Goal: Task Accomplishment & Management: Manage account settings

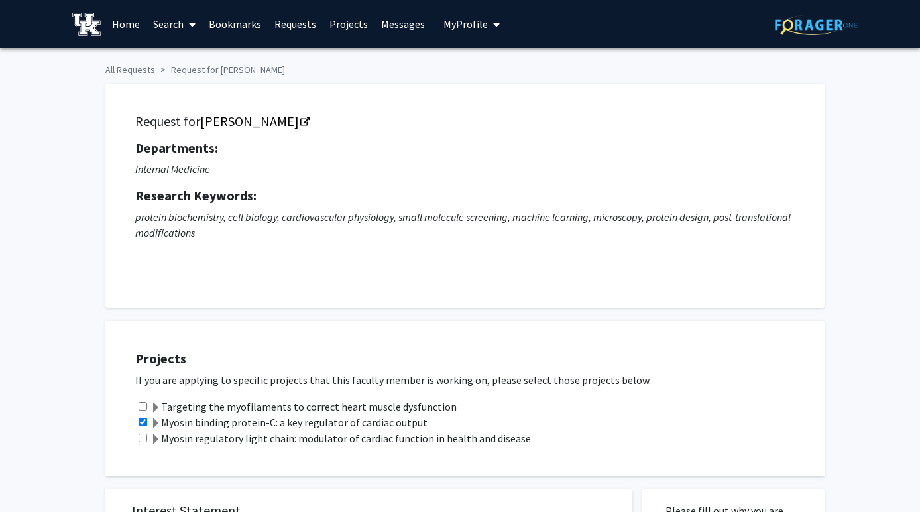
click at [129, 23] on link "Home" at bounding box center [125, 24] width 41 height 46
click at [127, 29] on link "Home" at bounding box center [125, 24] width 41 height 46
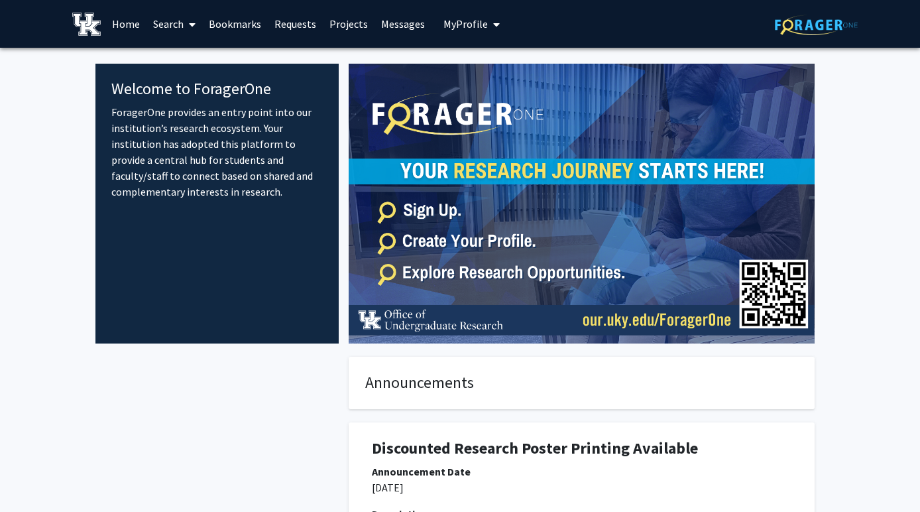
click at [458, 27] on span "My Profile" at bounding box center [465, 23] width 44 height 13
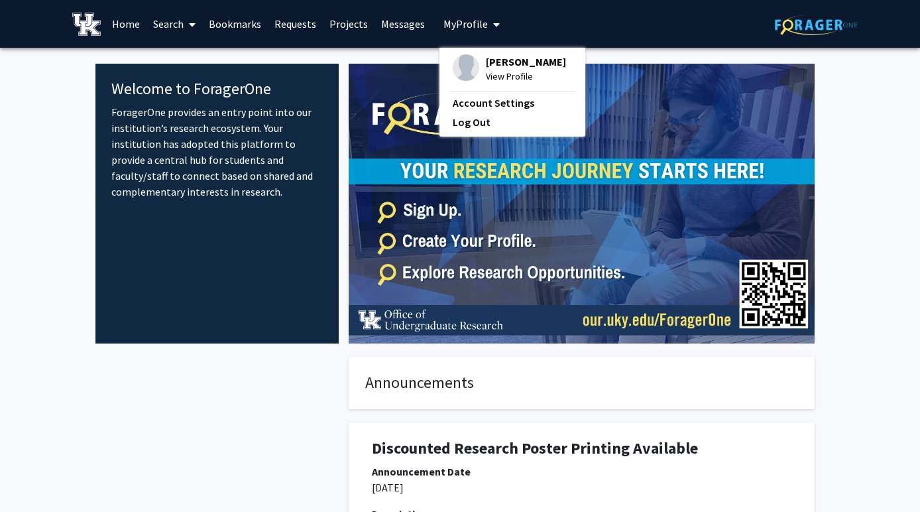
click at [117, 29] on link "Home" at bounding box center [125, 24] width 41 height 46
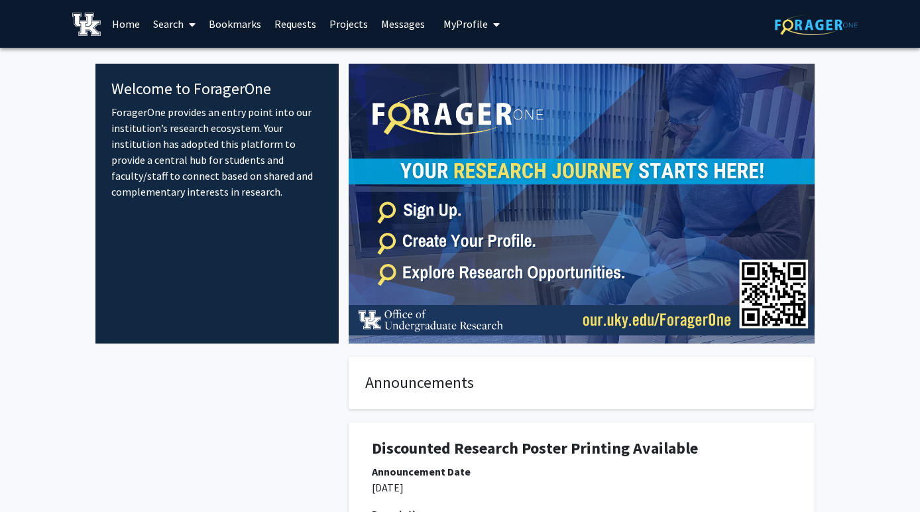
click at [231, 32] on link "Bookmarks" at bounding box center [235, 24] width 66 height 46
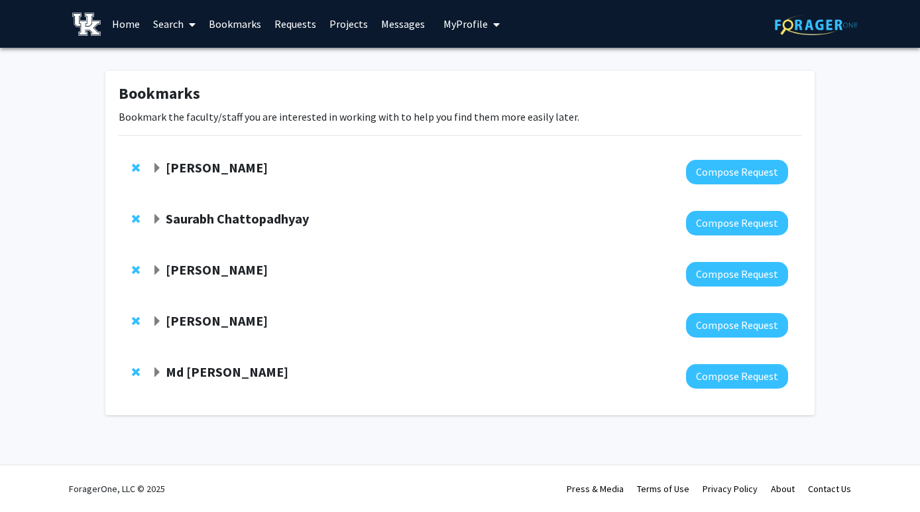
click at [179, 29] on link "Search" at bounding box center [174, 24] width 56 height 46
click at [188, 58] on span "Faculty/Staff" at bounding box center [194, 61] width 97 height 27
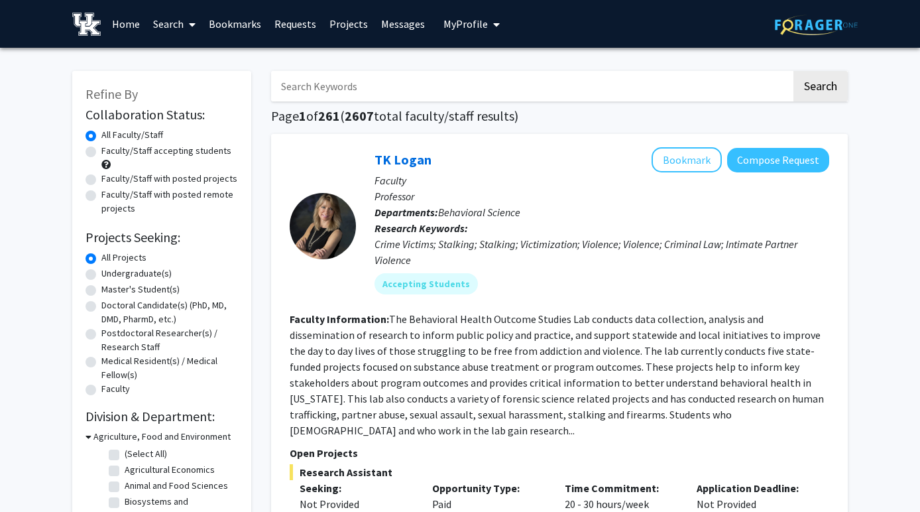
click at [496, 17] on button "My Profile" at bounding box center [471, 24] width 64 height 48
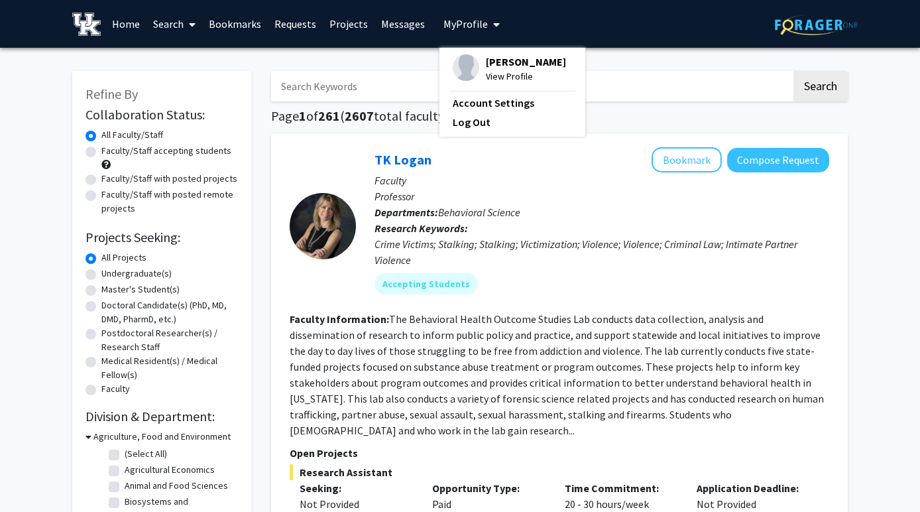
click at [486, 84] on span "View Profile" at bounding box center [526, 76] width 80 height 15
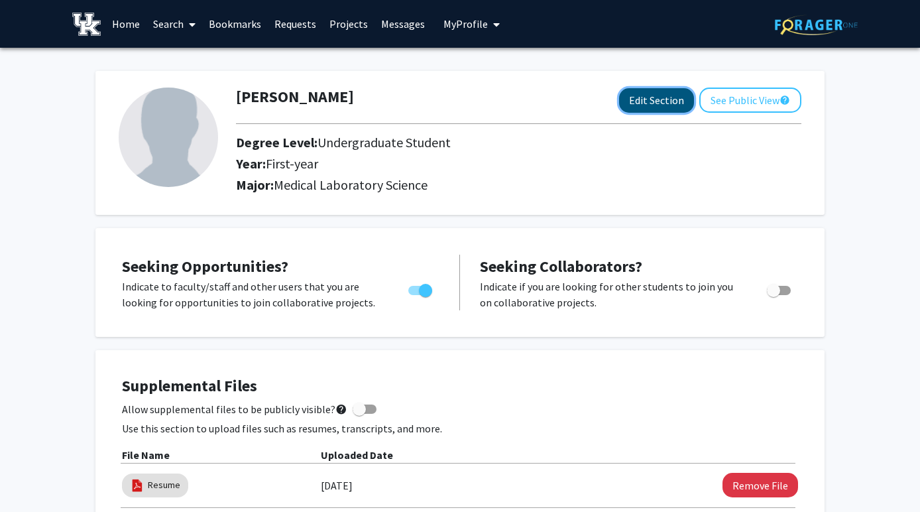
click at [657, 97] on button "Edit Section" at bounding box center [656, 100] width 75 height 25
select select "first-year"
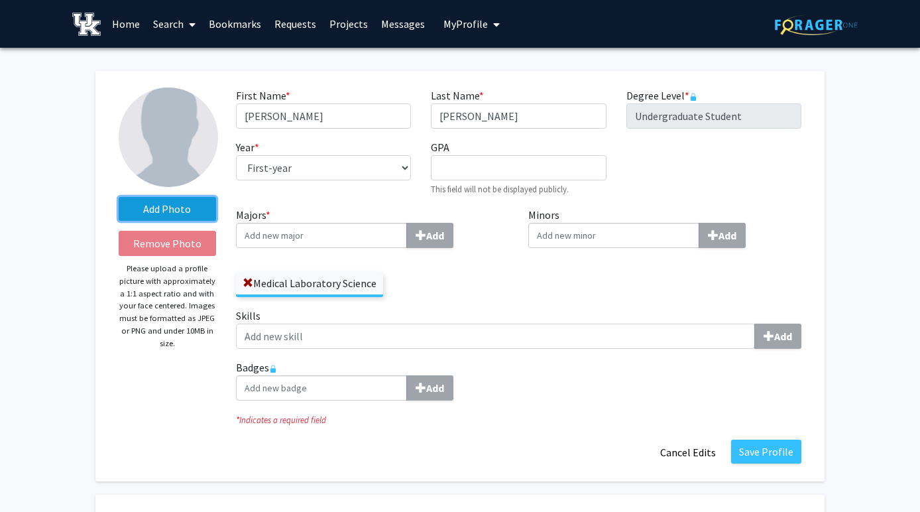
click at [175, 203] on label "Add Photo" at bounding box center [167, 209] width 97 height 24
click at [0, 0] on input "Add Photo" at bounding box center [0, 0] width 0 height 0
click at [131, 190] on div "Add Photo Remove Photo Please upload a profile picture with approximately a 1:1…" at bounding box center [167, 275] width 117 height 377
click at [131, 212] on label "Add Photo" at bounding box center [167, 209] width 97 height 24
click at [0, 0] on input "Add Photo" at bounding box center [0, 0] width 0 height 0
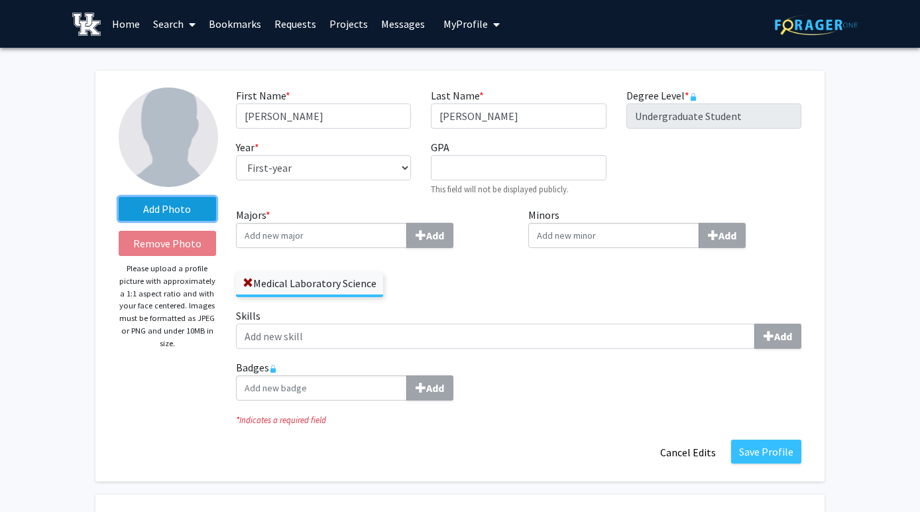
click at [189, 209] on label "Add Photo" at bounding box center [167, 209] width 97 height 24
click at [0, 0] on input "Add Photo" at bounding box center [0, 0] width 0 height 0
click at [189, 209] on label "Add Photo" at bounding box center [167, 209] width 97 height 24
click at [0, 0] on input "Add Photo" at bounding box center [0, 0] width 0 height 0
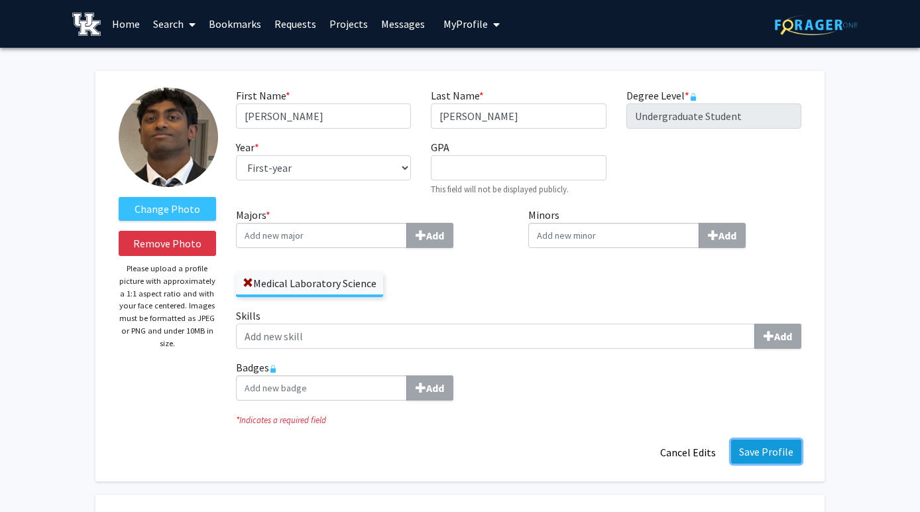
click at [768, 463] on button "Save Profile" at bounding box center [766, 451] width 70 height 24
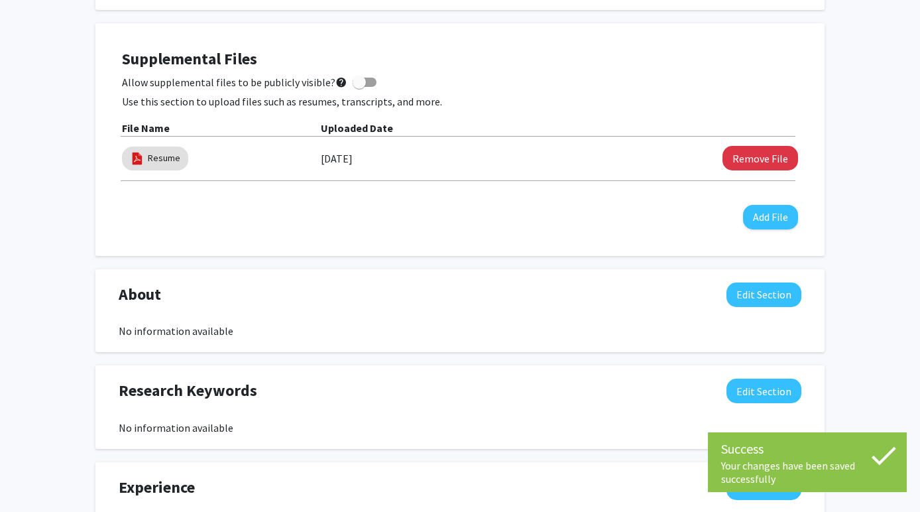
scroll to position [325, 0]
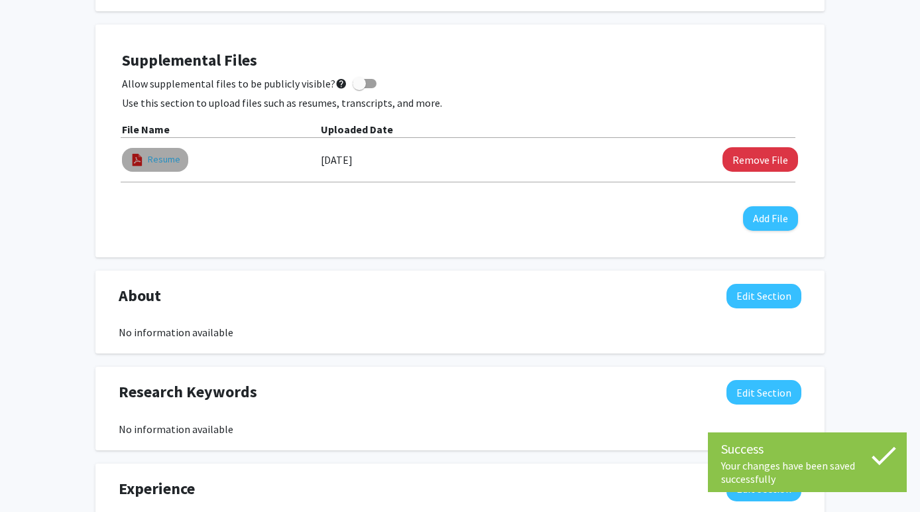
click at [156, 159] on link "Resume" at bounding box center [164, 159] width 32 height 14
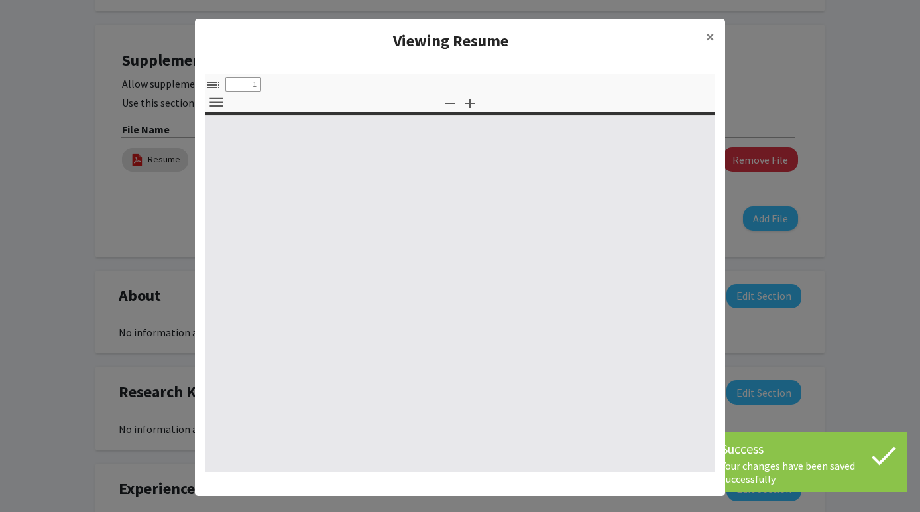
select select "custom"
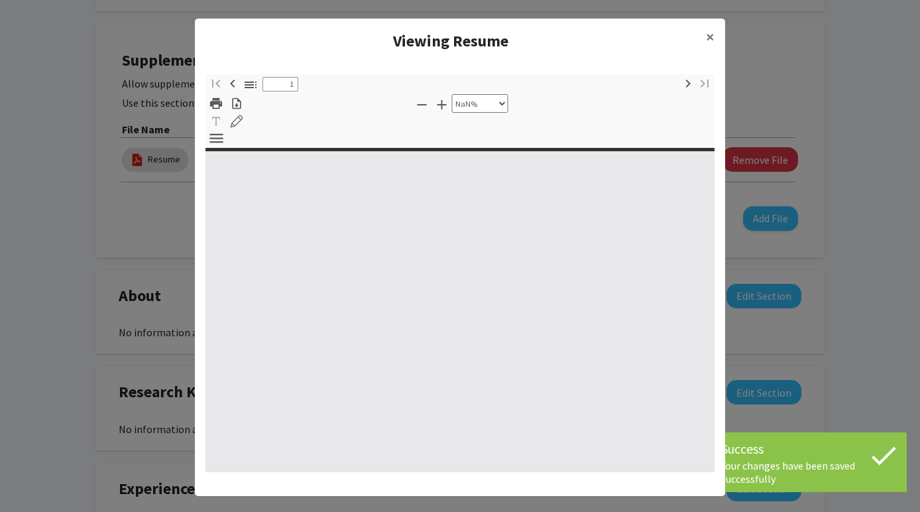
type input "0"
select select "custom"
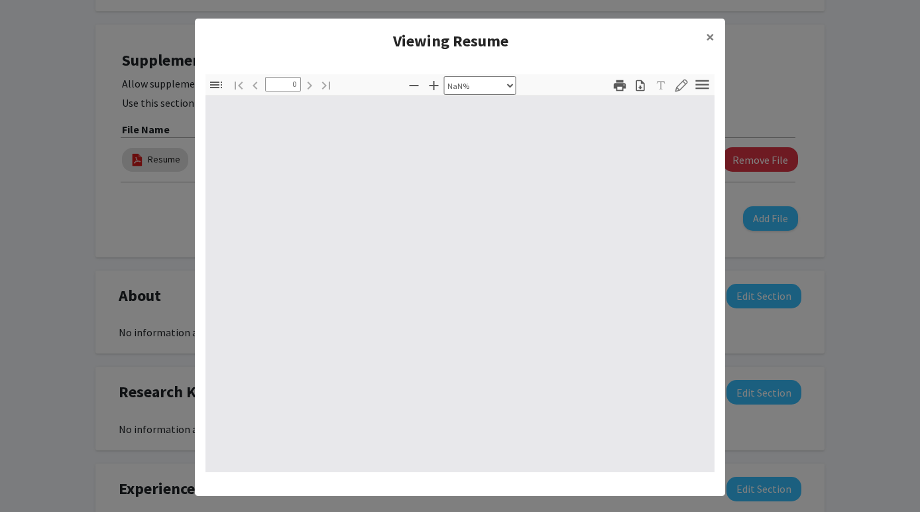
type input "1"
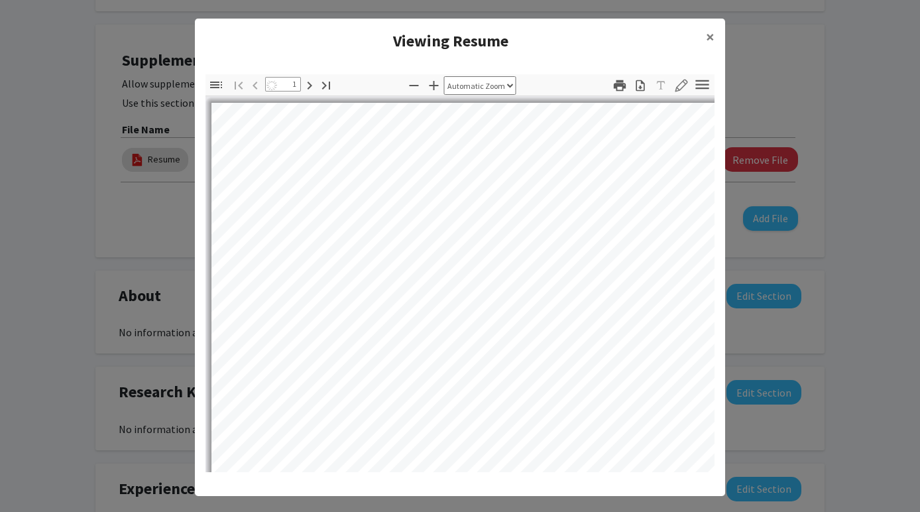
select select "auto"
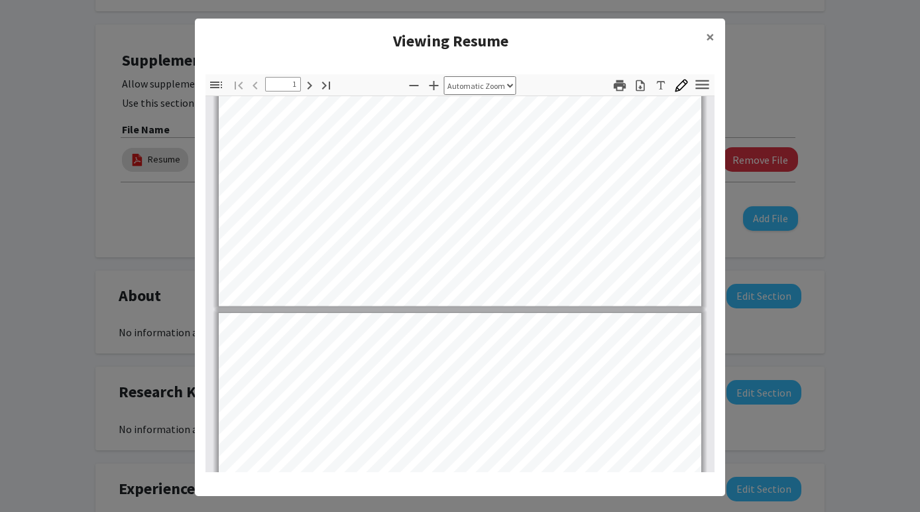
scroll to position [440, 0]
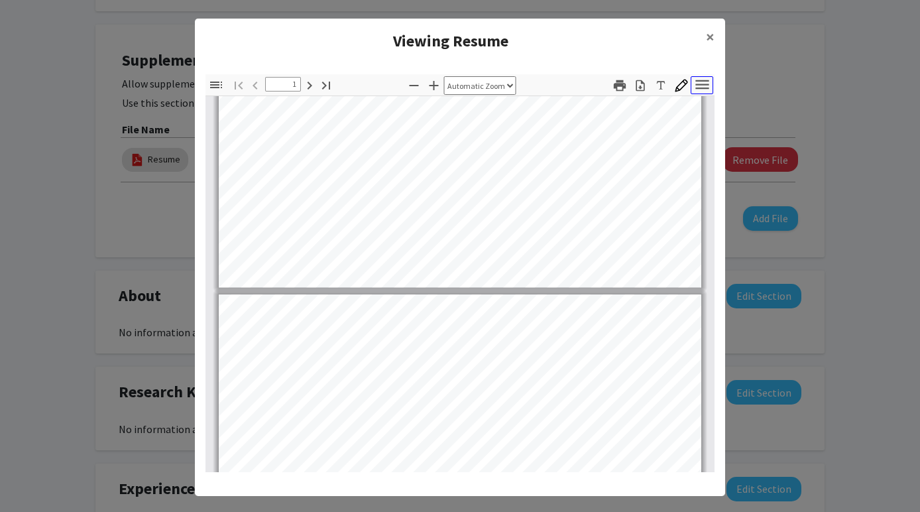
click at [703, 87] on icon "button" at bounding box center [702, 85] width 18 height 18
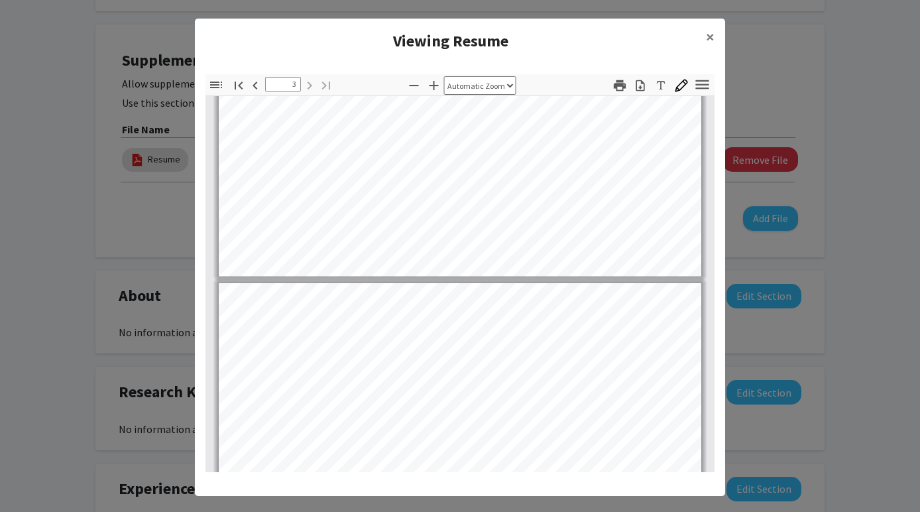
type input "2"
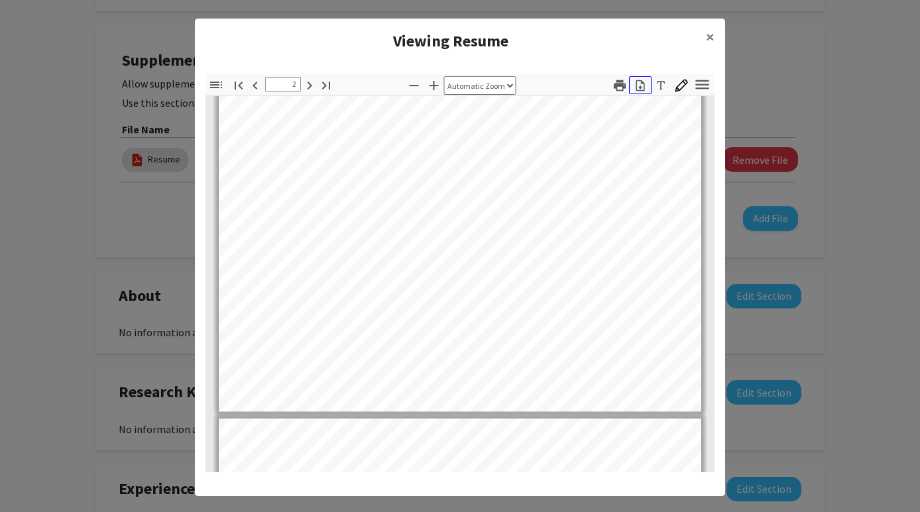
click at [636, 89] on icon "button" at bounding box center [640, 85] width 9 height 11
